Goal: Find specific page/section: Find specific page/section

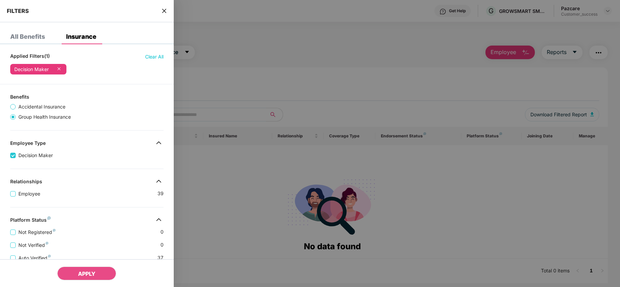
click at [160, 10] on div "FILTERS" at bounding box center [87, 11] width 174 height 22
click at [161, 10] on icon "close" at bounding box center [163, 10] width 5 height 5
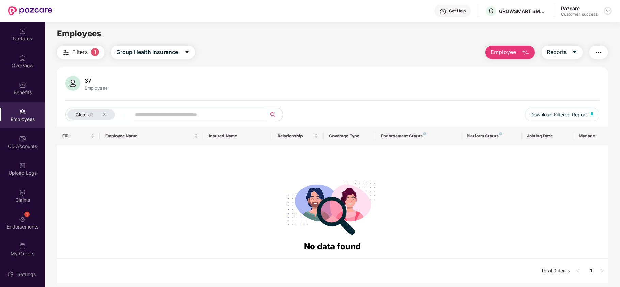
click at [608, 11] on img at bounding box center [607, 10] width 5 height 5
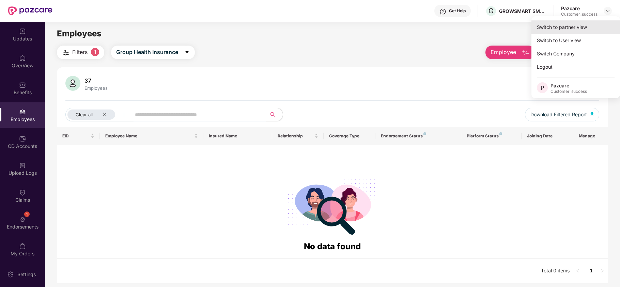
click at [582, 28] on div "Switch to partner view" at bounding box center [575, 26] width 89 height 13
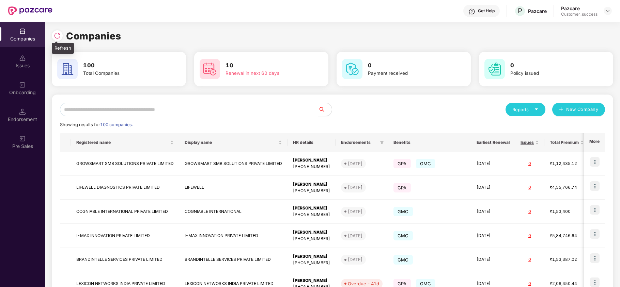
click at [58, 39] on div at bounding box center [57, 35] width 11 height 11
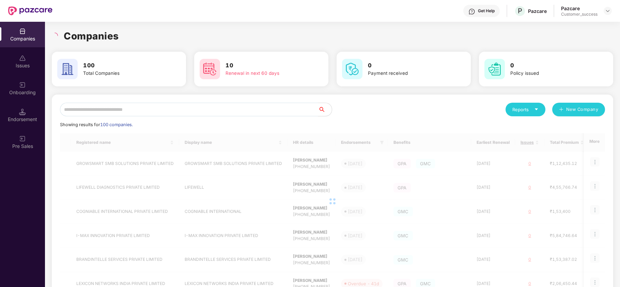
click at [21, 83] on img at bounding box center [22, 85] width 7 height 7
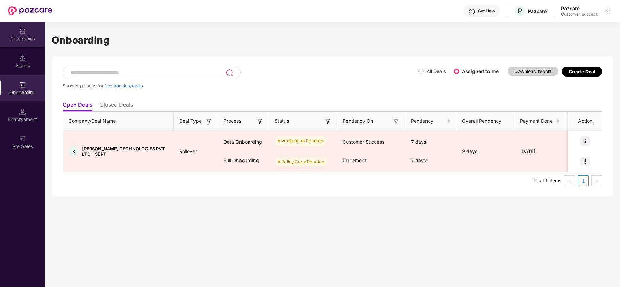
click at [20, 43] on div "Companies" at bounding box center [22, 35] width 45 height 26
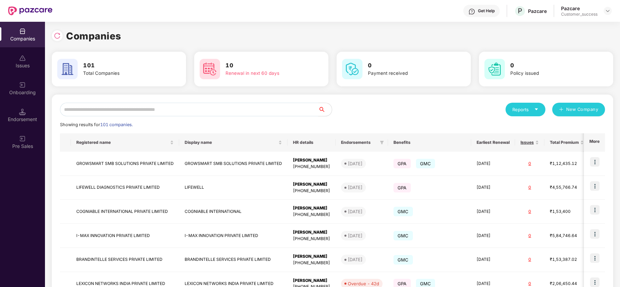
click at [101, 108] on input "text" at bounding box center [189, 110] width 258 height 14
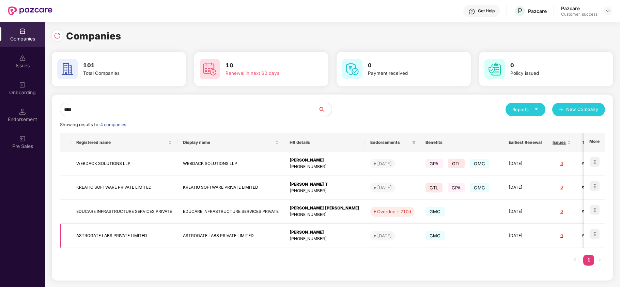
type input "****"
click at [227, 231] on td "ASTROGATE LABS PRIVATE LIMITED" at bounding box center [230, 236] width 107 height 24
